Goal: Transaction & Acquisition: Purchase product/service

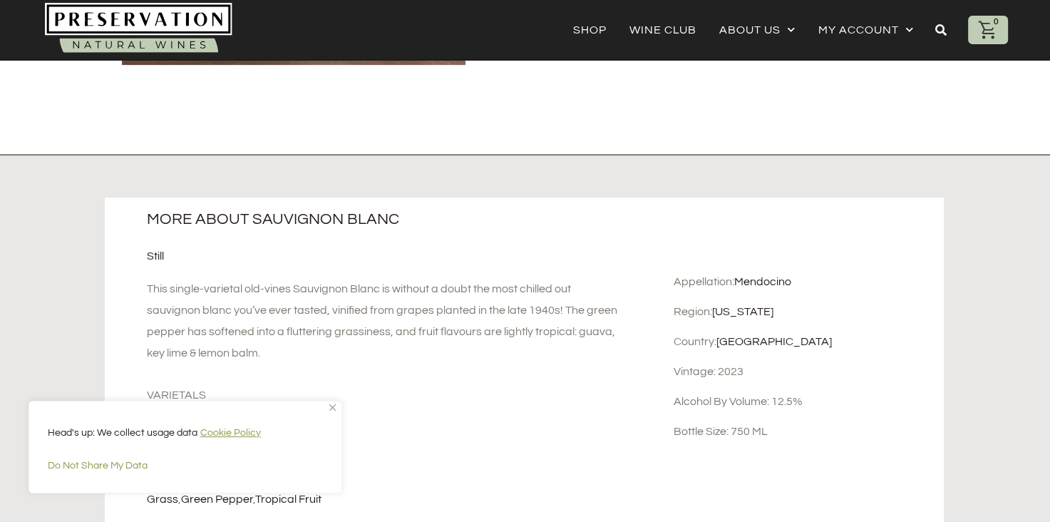
scroll to position [578, 0]
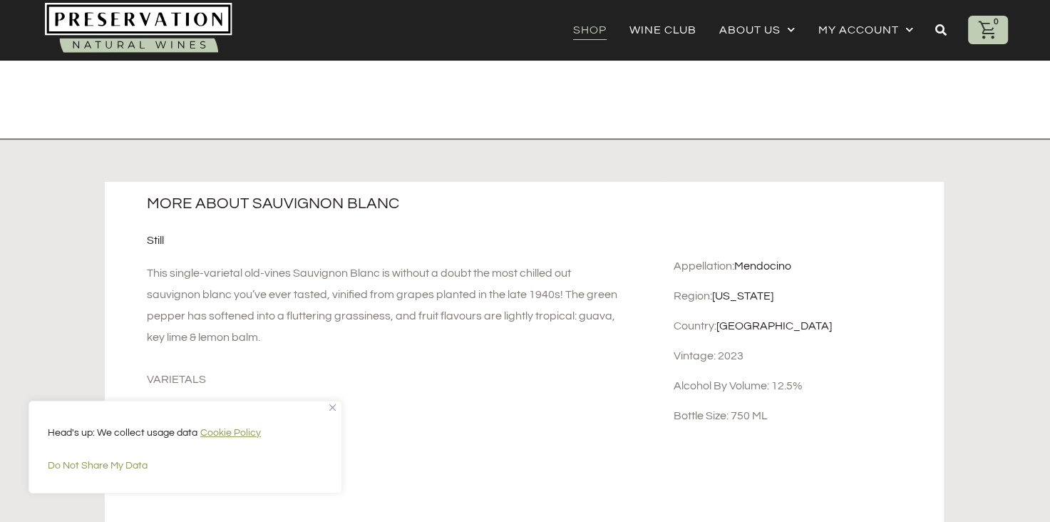
click at [587, 31] on link "Shop" at bounding box center [590, 30] width 34 height 20
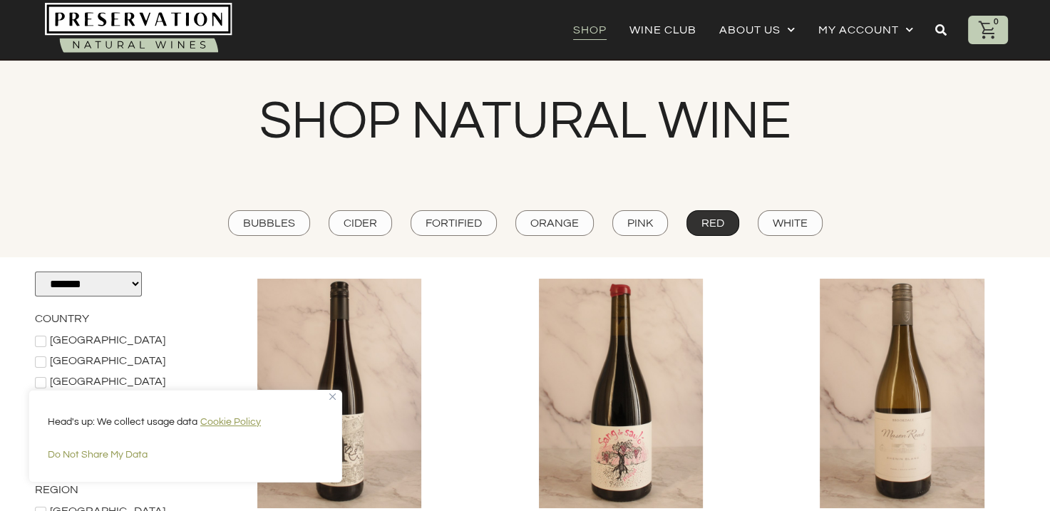
click at [722, 220] on div "Red" at bounding box center [713, 223] width 53 height 26
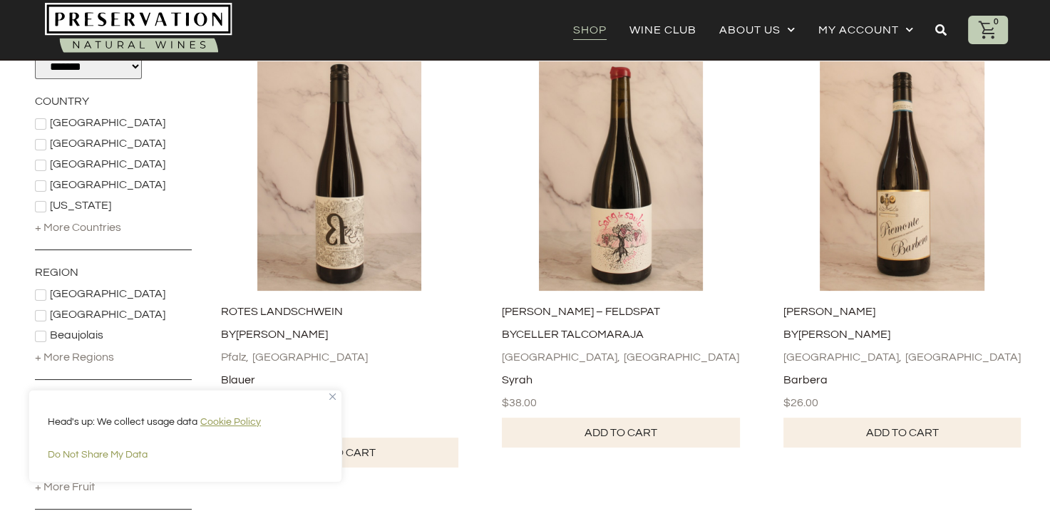
scroll to position [279, 0]
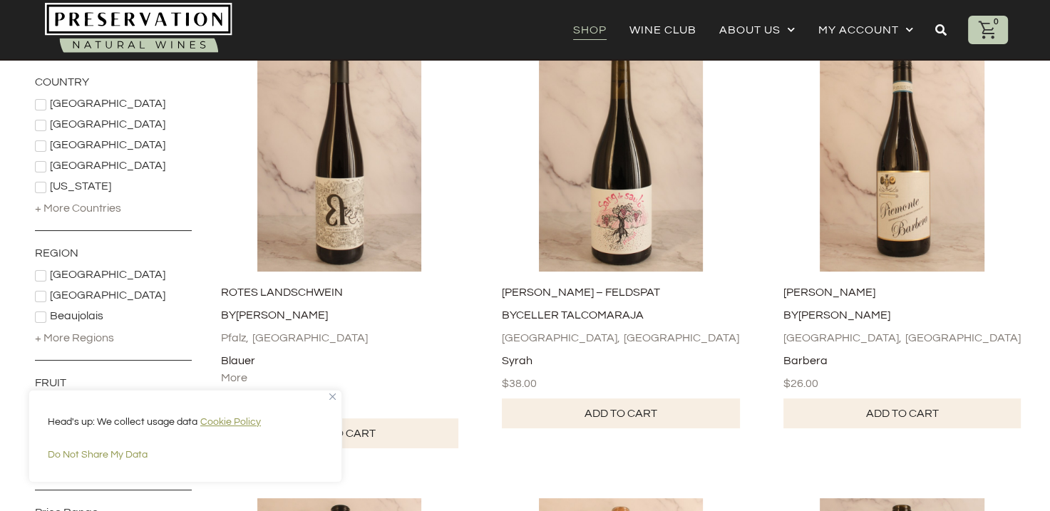
click at [1046, 54] on section "Shop Wine Club About Us The Natural Wine Blog Gift Cards My account Orders Acco…" at bounding box center [525, 30] width 1050 height 61
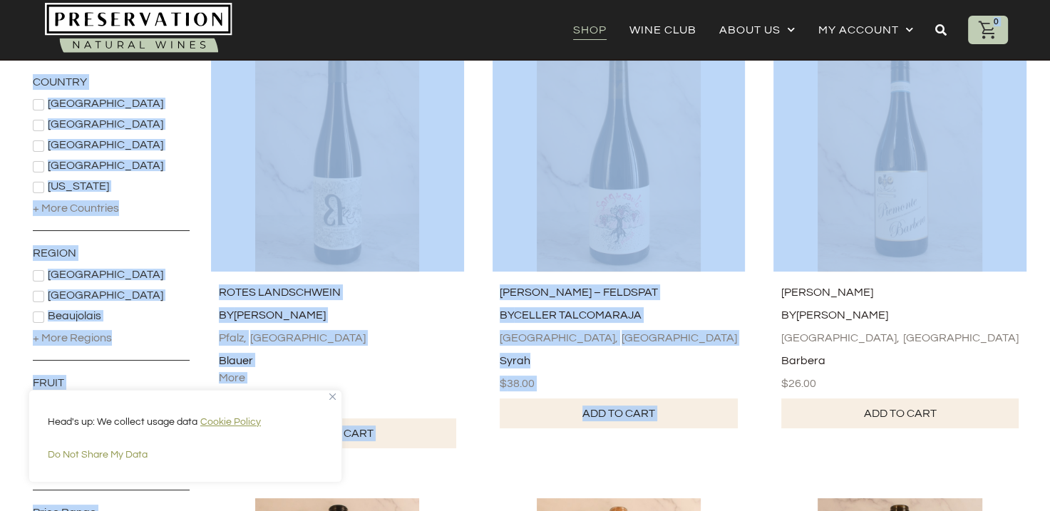
drag, startPoint x: 1046, startPoint y: 54, endPoint x: 1038, endPoint y: 69, distance: 16.9
